Goal: Check status: Check status

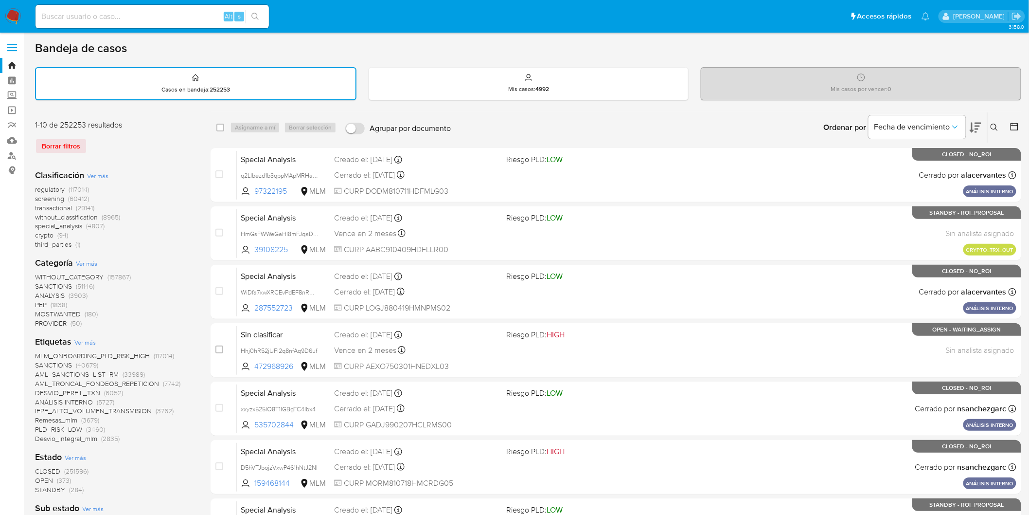
click at [995, 127] on icon at bounding box center [995, 128] width 8 height 8
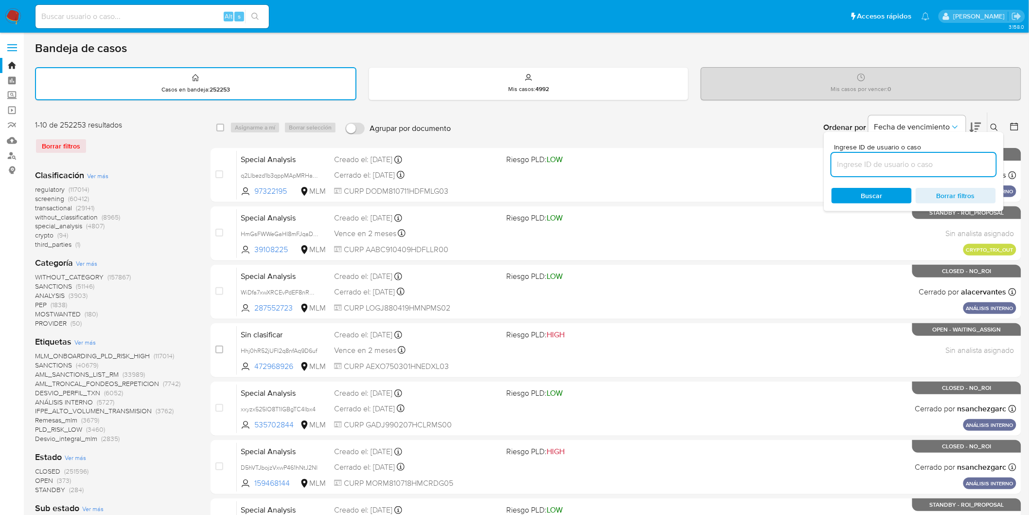
click at [901, 160] on input at bounding box center [914, 164] width 164 height 13
type input "609389670"
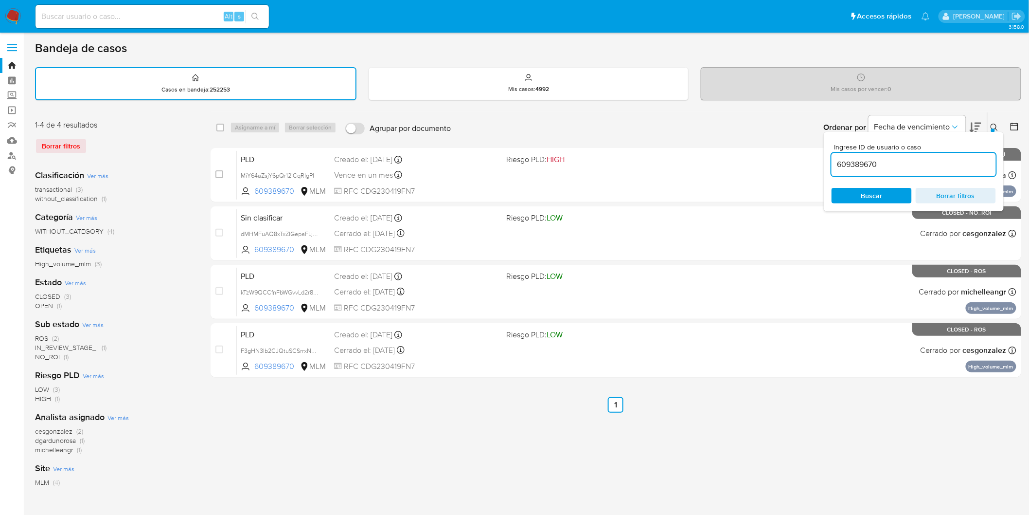
click at [997, 124] on icon at bounding box center [995, 128] width 8 height 8
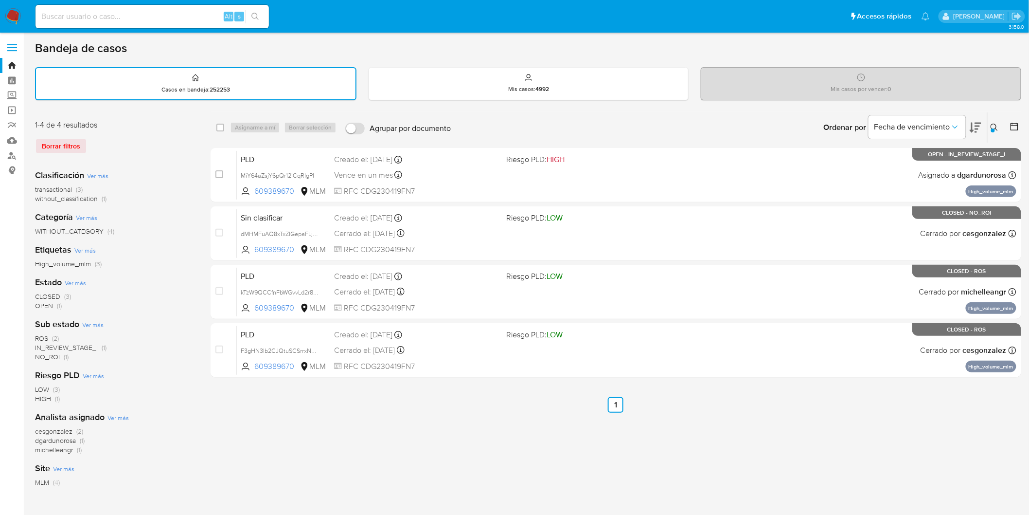
click at [453, 399] on ul "Anterior 1 Siguiente" at bounding box center [616, 405] width 811 height 16
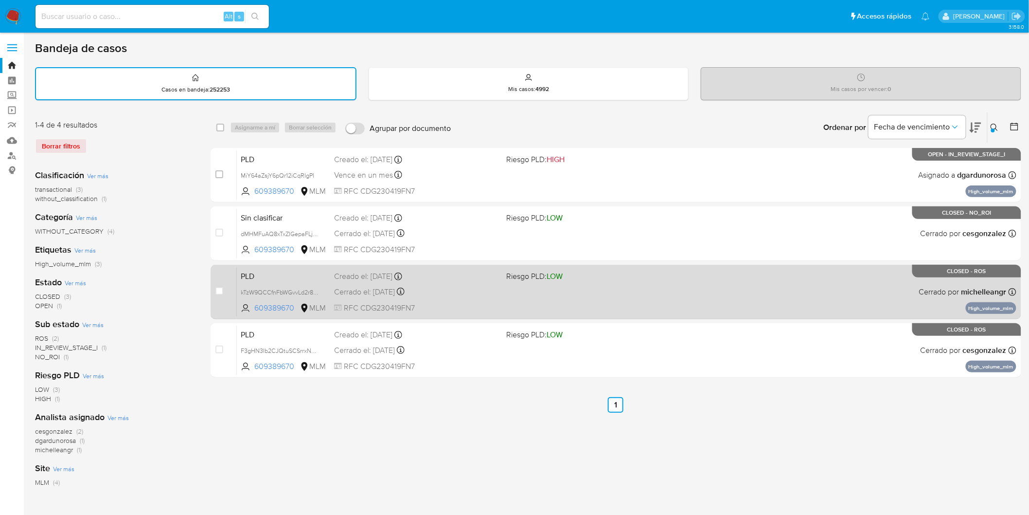
click at [273, 269] on span "PLD" at bounding box center [284, 275] width 86 height 13
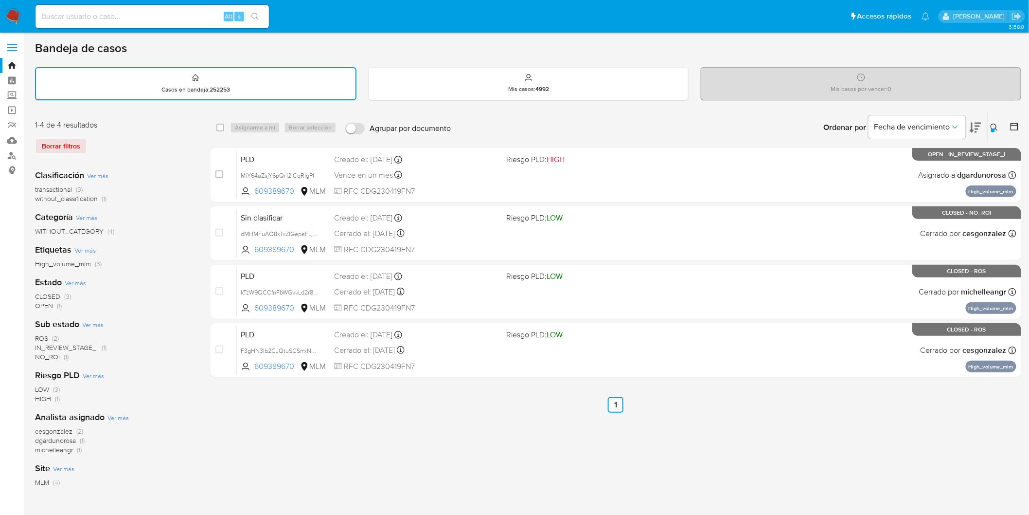
click at [18, 14] on img at bounding box center [13, 16] width 17 height 17
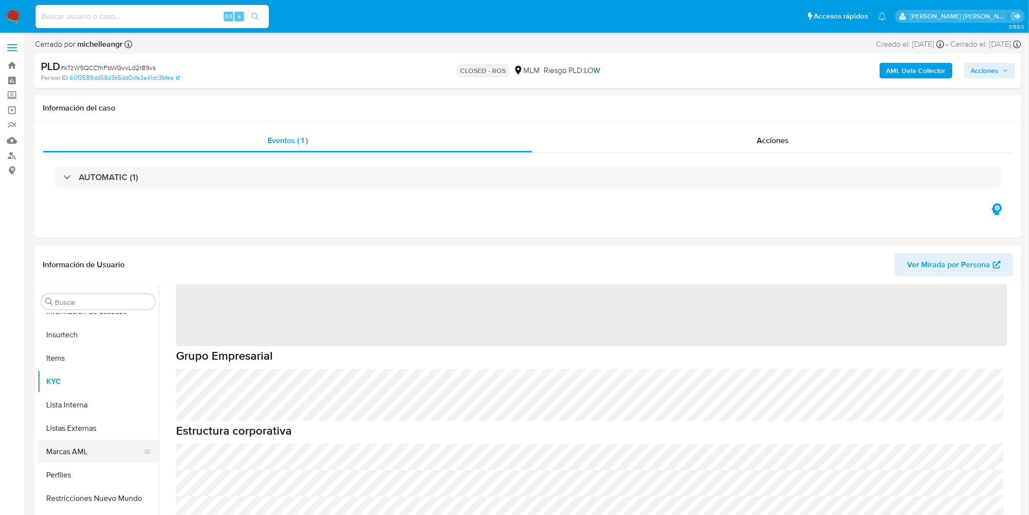
scroll to position [411, 0]
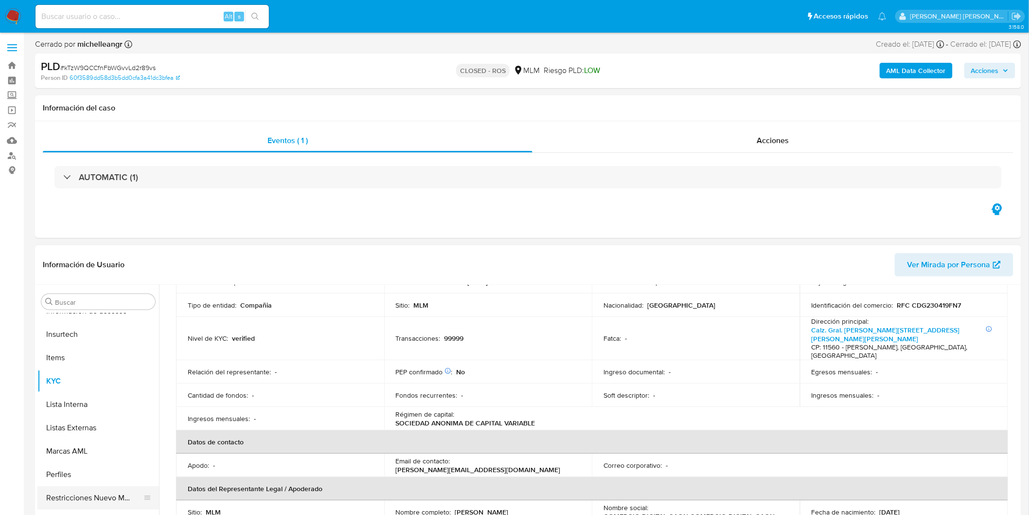
click at [62, 495] on button "Restricciones Nuevo Mundo" at bounding box center [94, 497] width 114 height 23
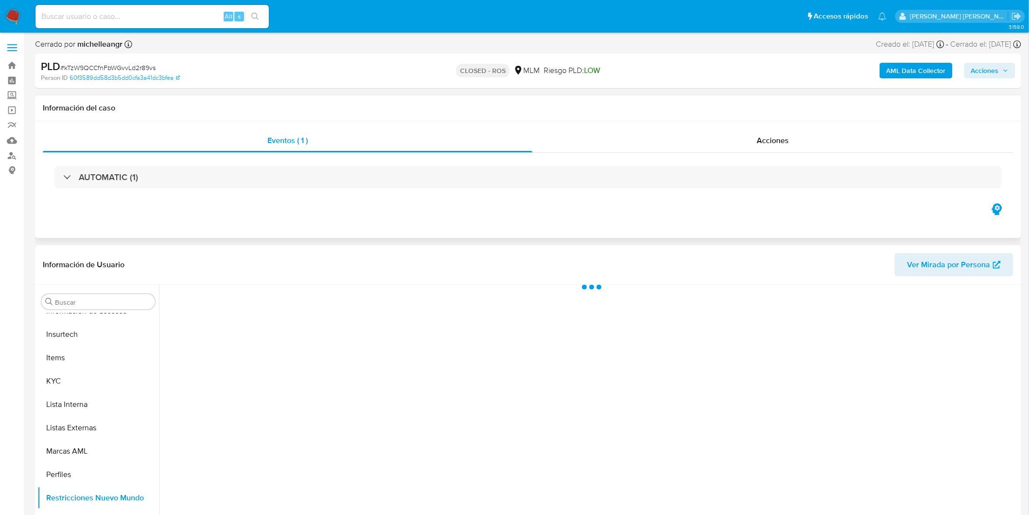
scroll to position [410, 0]
select select "10"
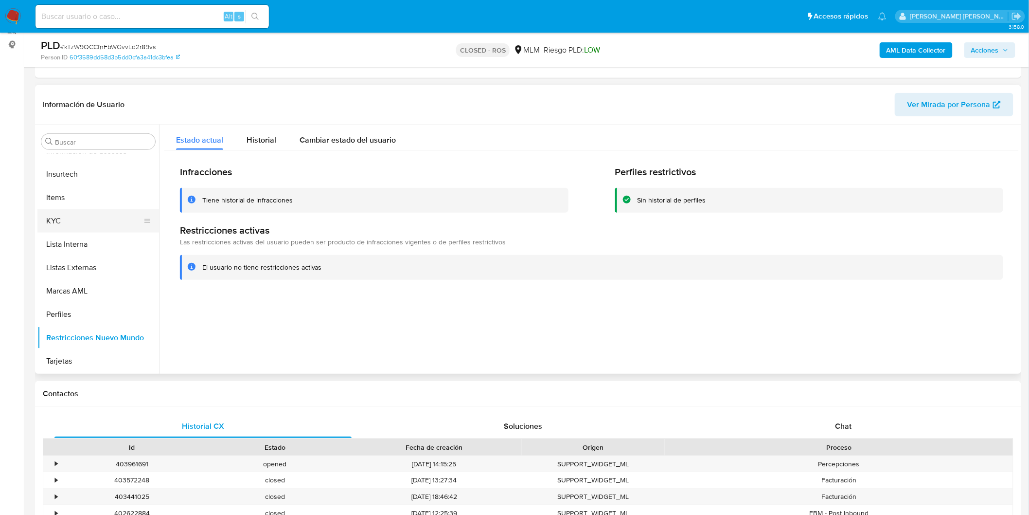
scroll to position [138, 0]
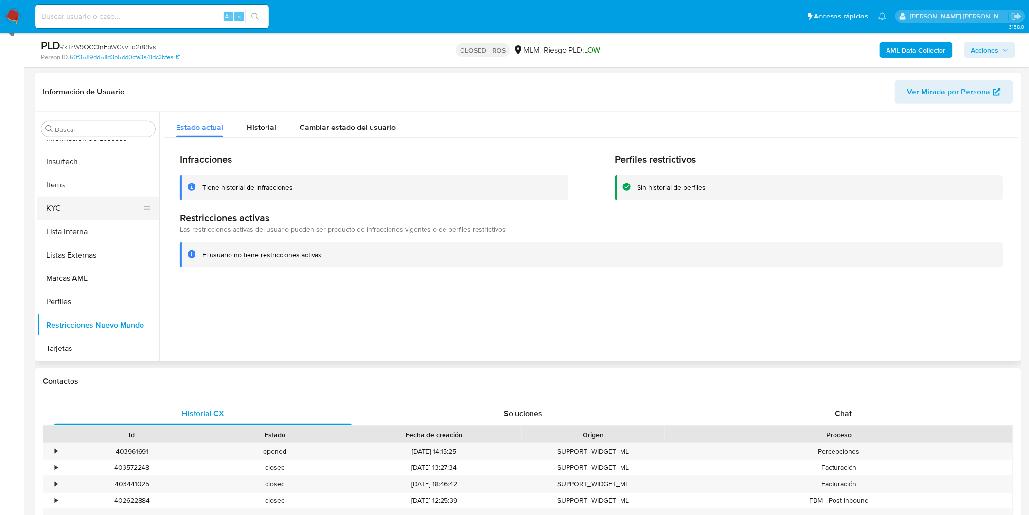
click at [76, 210] on button "KYC" at bounding box center [94, 207] width 114 height 23
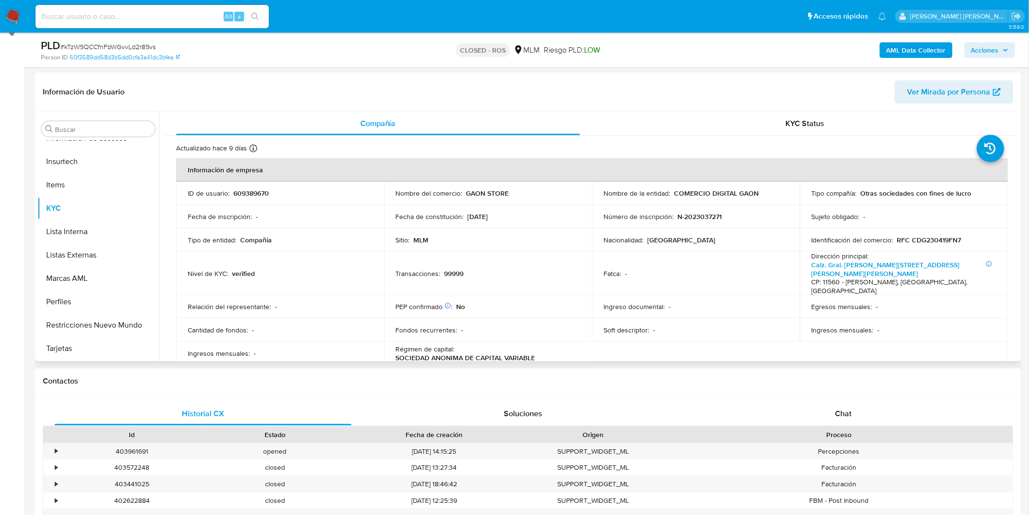
scroll to position [410, 0]
click at [337, 318] on td "Cantidad de fondos : -" at bounding box center [280, 329] width 208 height 23
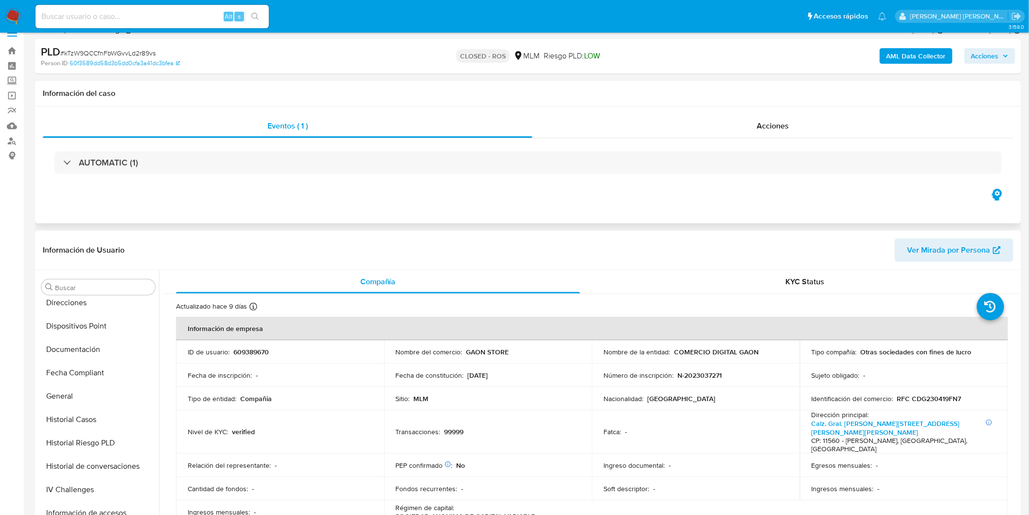
scroll to position [0, 0]
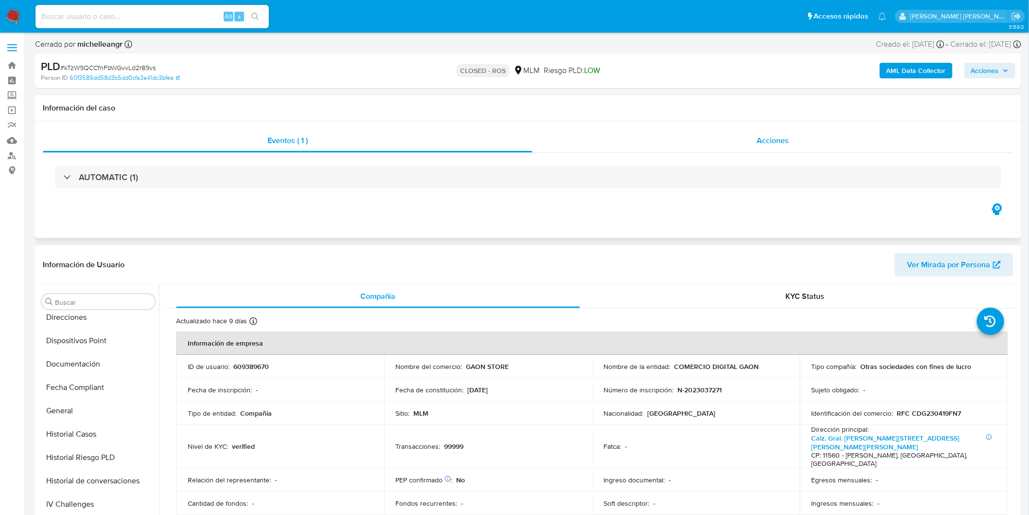
click at [798, 149] on div "Acciones" at bounding box center [773, 140] width 481 height 23
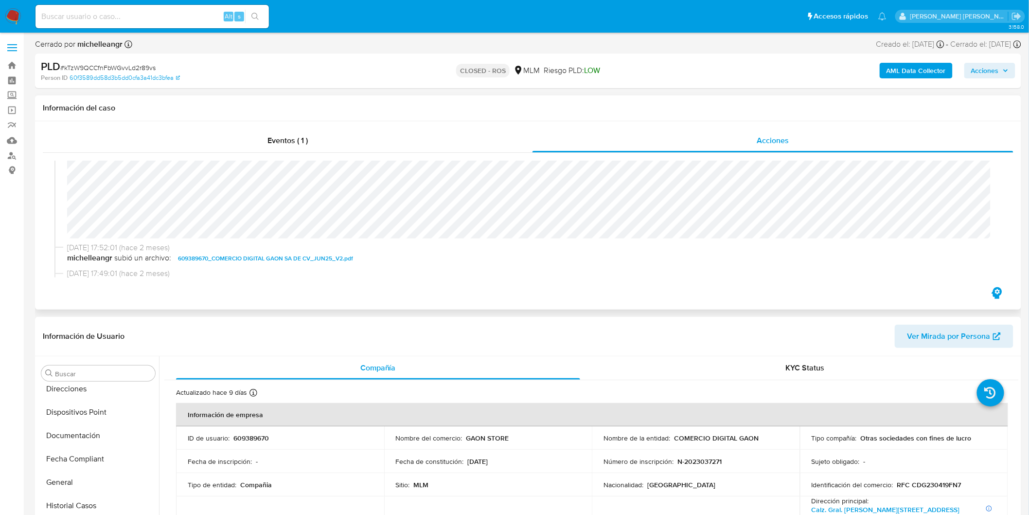
scroll to position [299, 0]
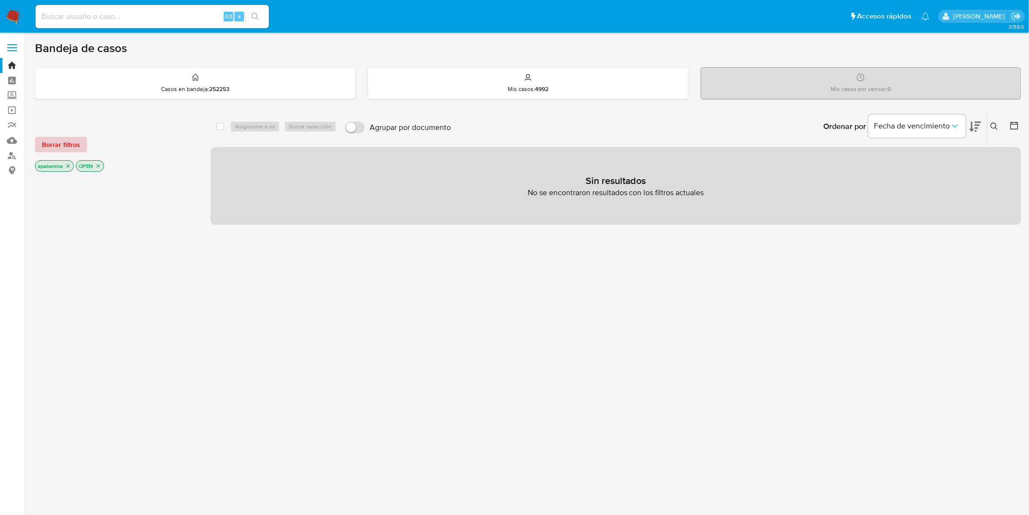
click at [50, 138] on span "Borrar filtros" at bounding box center [61, 145] width 38 height 14
